Goal: Book appointment/travel/reservation

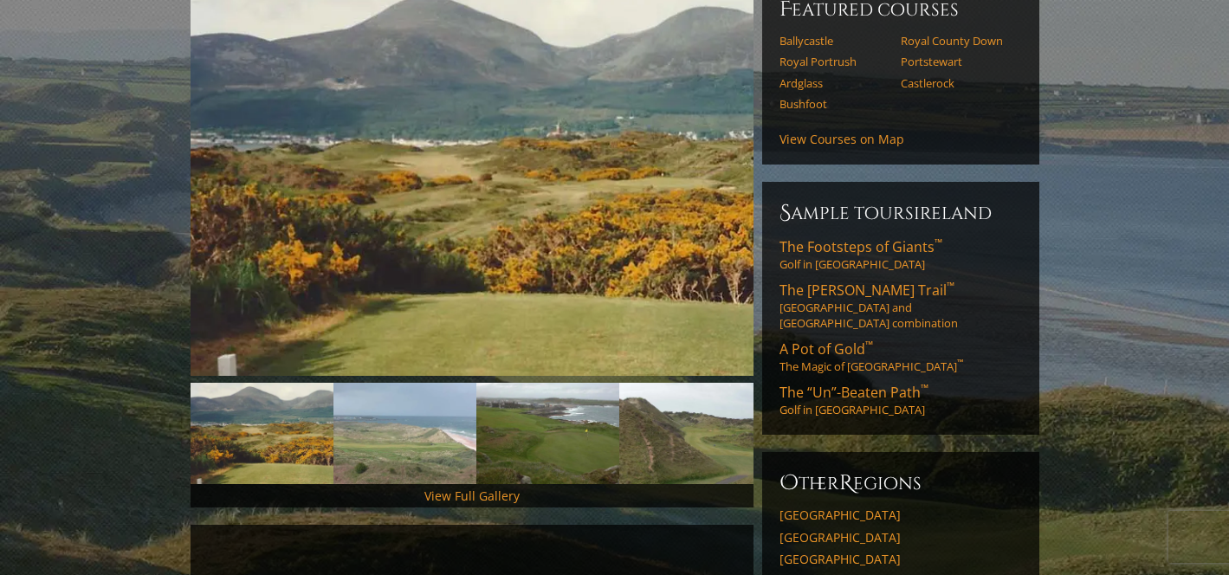
scroll to position [248, 0]
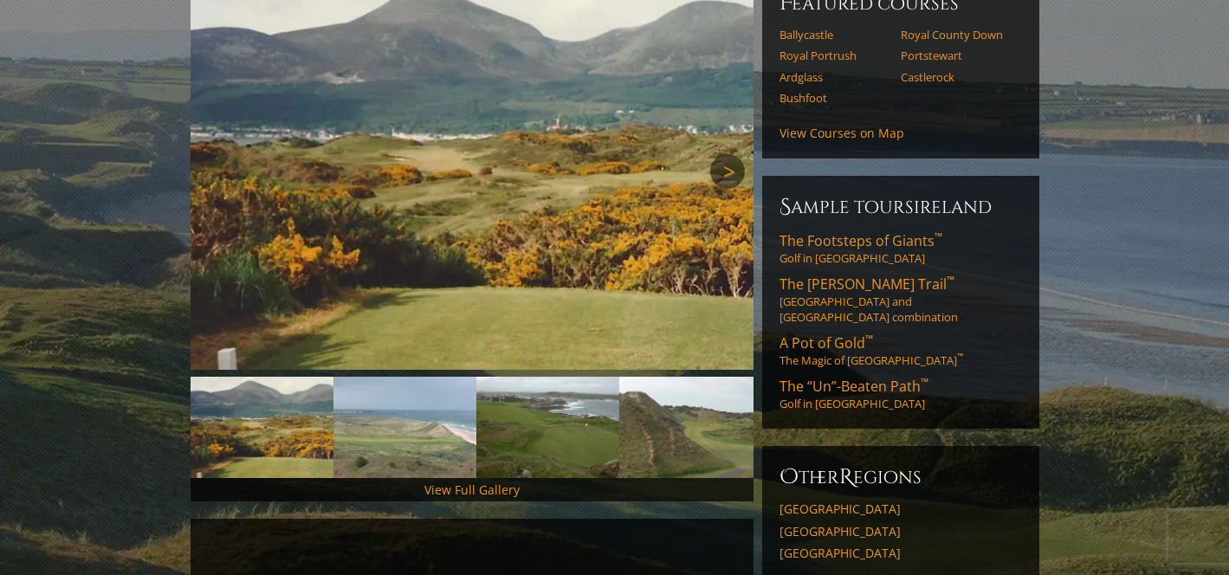
click at [721, 154] on link "Next" at bounding box center [727, 171] width 35 height 35
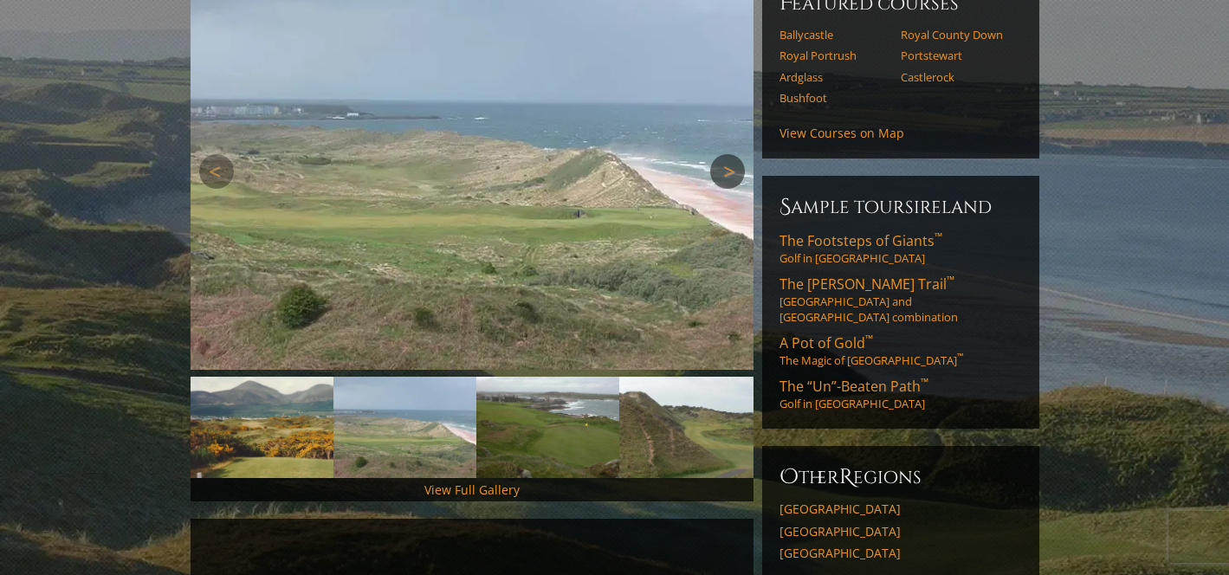
click at [721, 154] on link "Next" at bounding box center [727, 171] width 35 height 35
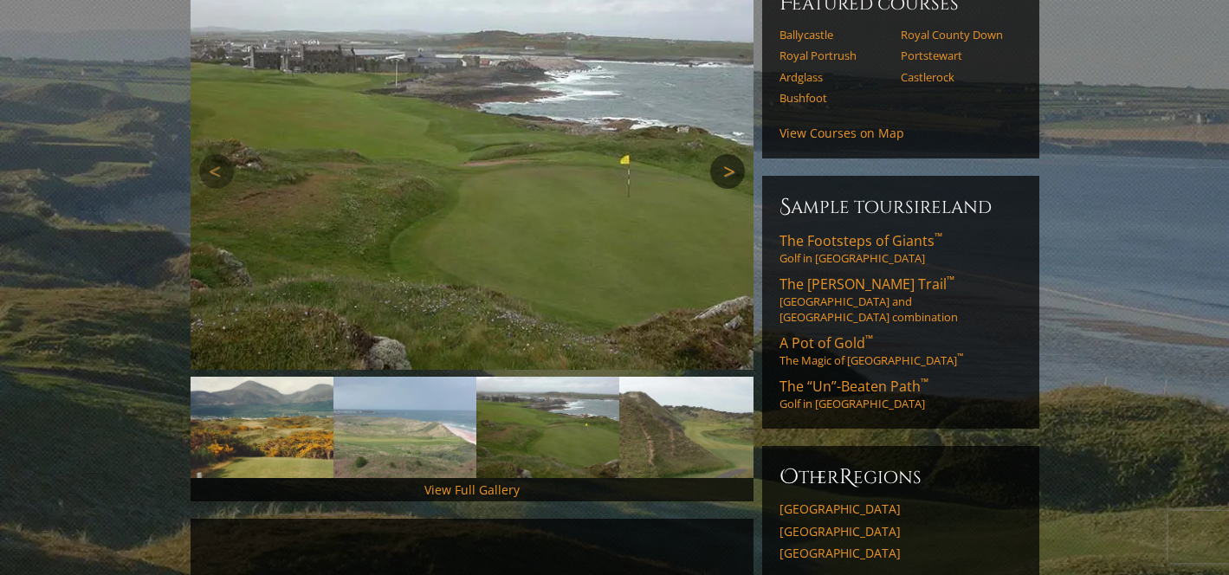
click at [721, 154] on link "Next" at bounding box center [727, 171] width 35 height 35
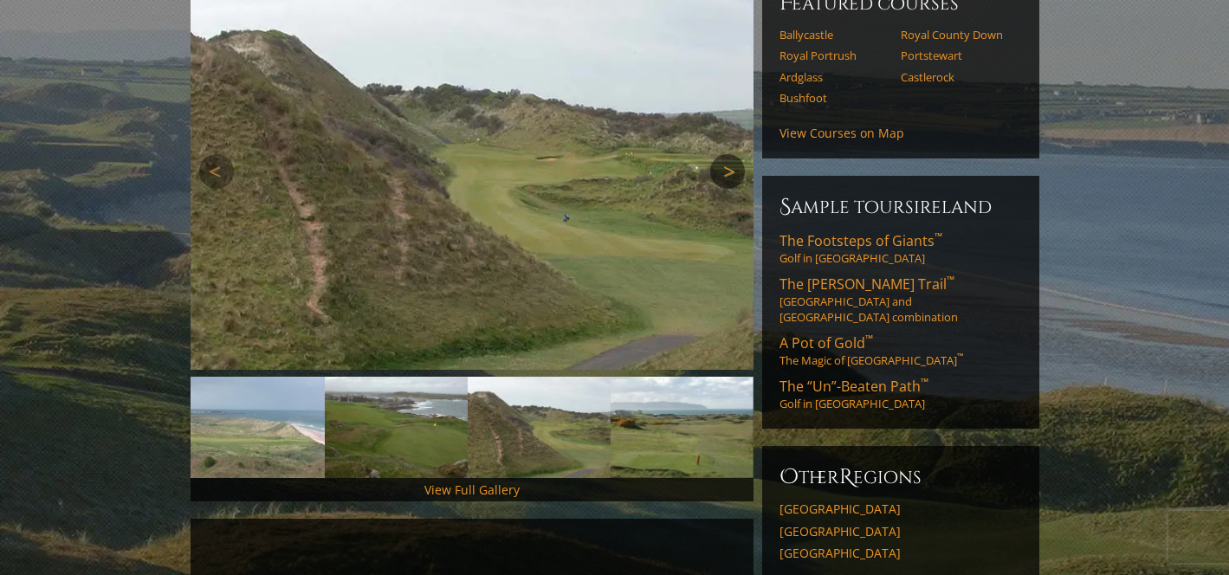
click at [721, 154] on link "Next" at bounding box center [727, 171] width 35 height 35
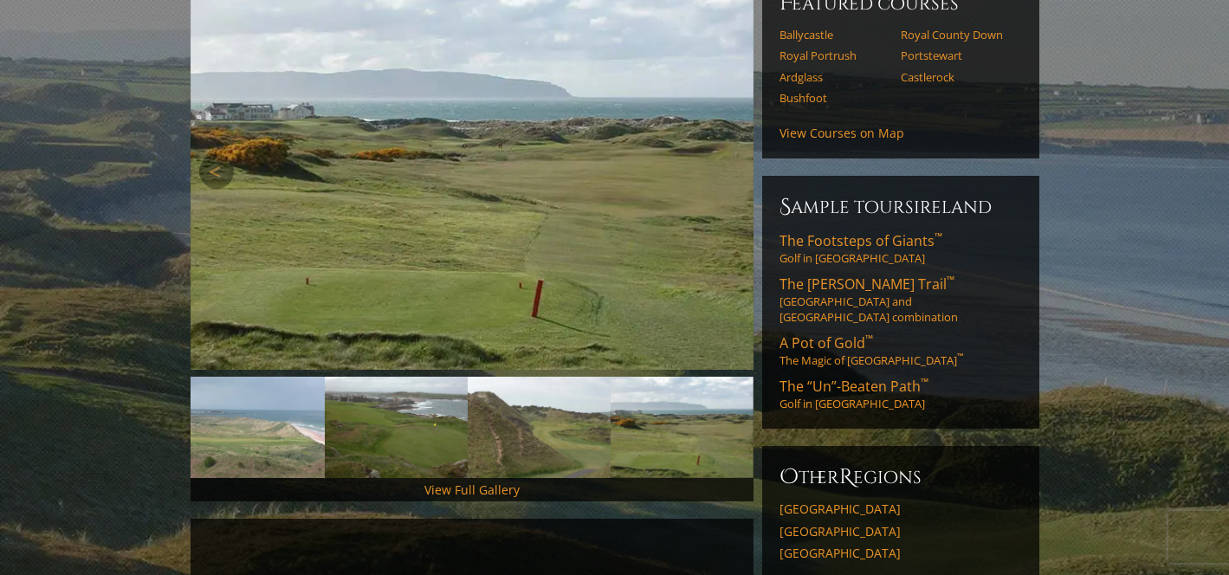
click at [721, 154] on link "Next" at bounding box center [727, 171] width 35 height 35
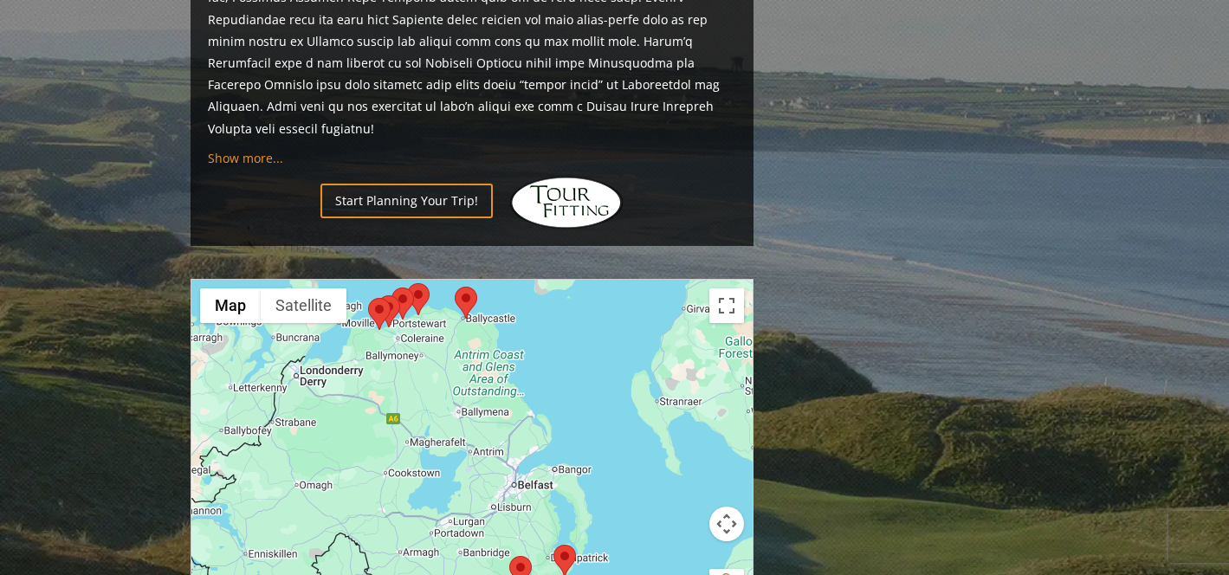
scroll to position [1703, 0]
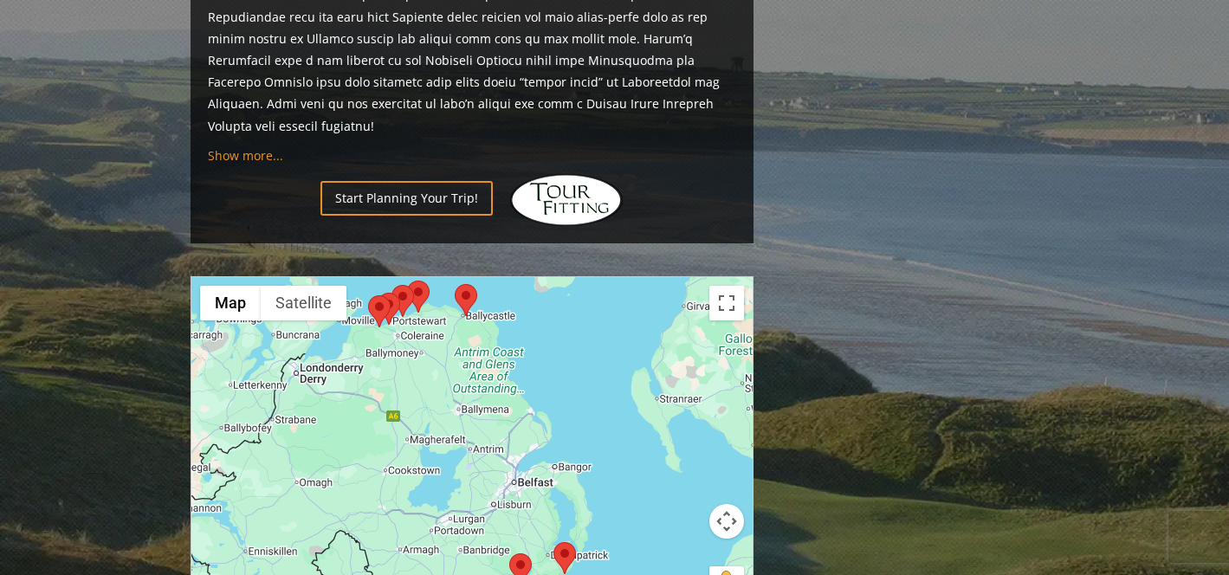
click at [442, 174] on p "Start Planning Your Trip!" at bounding box center [472, 200] width 529 height 52
click at [407, 181] on link "Start Planning Your Trip!" at bounding box center [407, 198] width 172 height 34
